Goal: Information Seeking & Learning: Learn about a topic

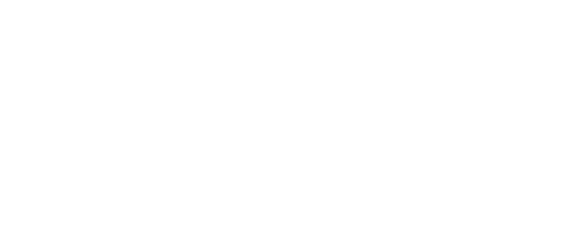
scroll to position [1540, 0]
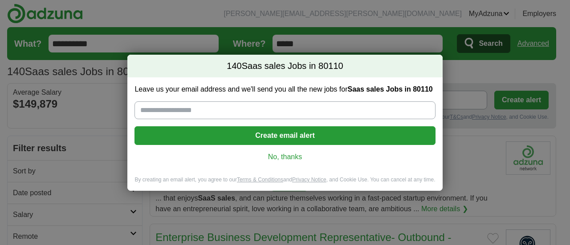
click at [283, 153] on link "No, thanks" at bounding box center [285, 157] width 286 height 10
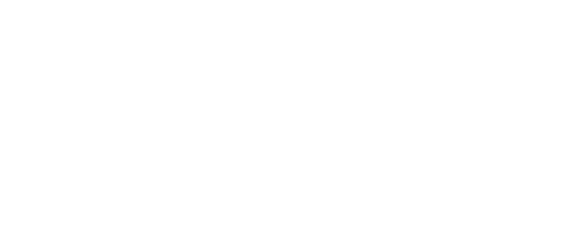
scroll to position [1531, 0]
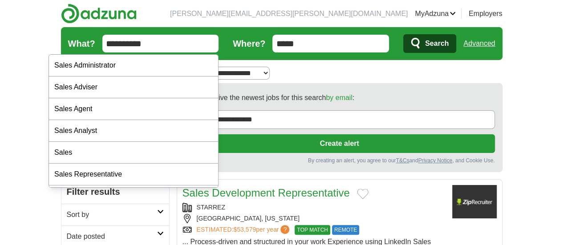
drag, startPoint x: 108, startPoint y: 47, endPoint x: 0, endPoint y: 36, distance: 108.3
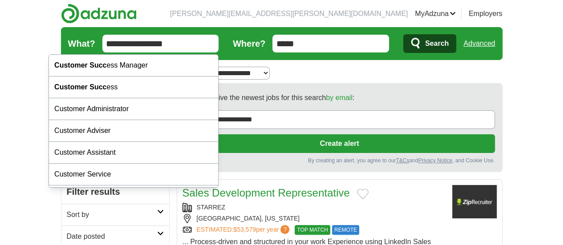
type input "**********"
click at [403, 34] on button "Search" at bounding box center [429, 43] width 53 height 19
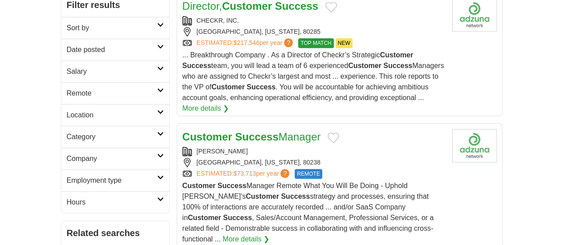
scroll to position [211, 0]
